Goal: Find specific page/section: Find specific page/section

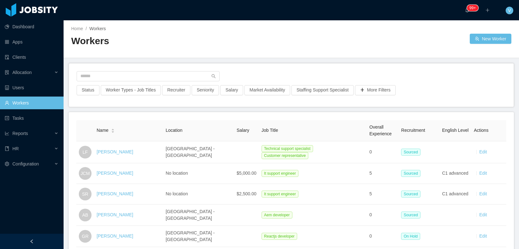
click at [127, 76] on input "text" at bounding box center [148, 76] width 143 height 10
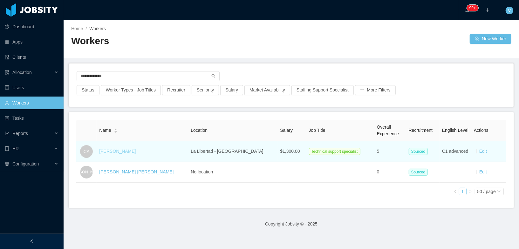
type input "**********"
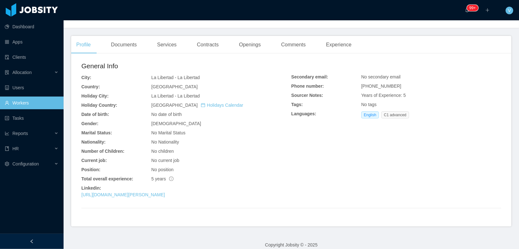
scroll to position [126, 0]
